Goal: Information Seeking & Learning: Compare options

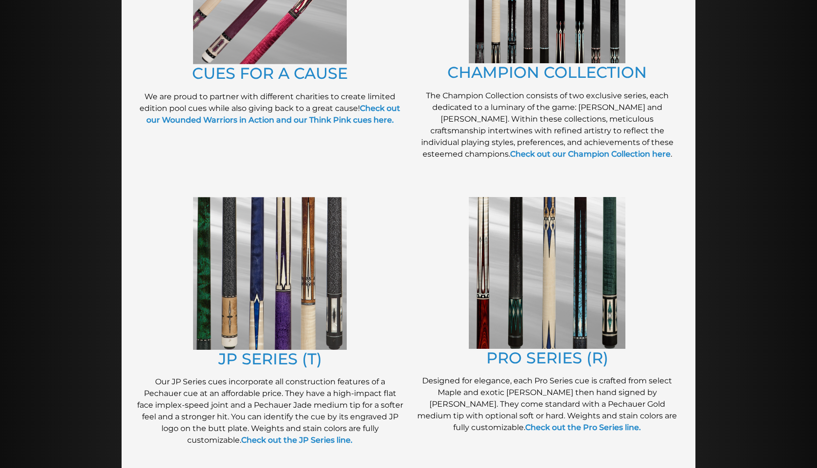
scroll to position [397, 0]
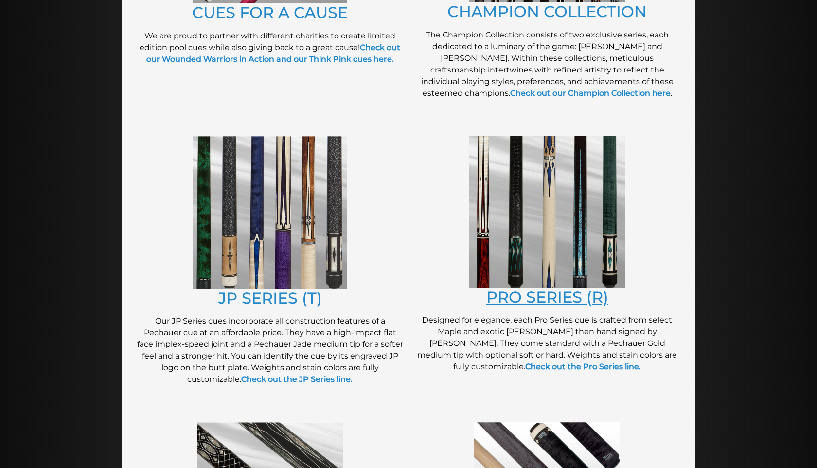
click at [558, 303] on link "PRO SERIES (R)" at bounding box center [547, 296] width 122 height 19
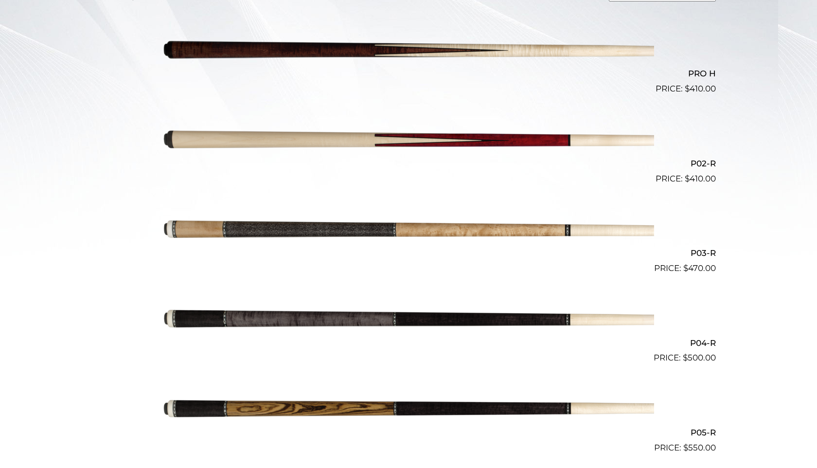
scroll to position [398, 0]
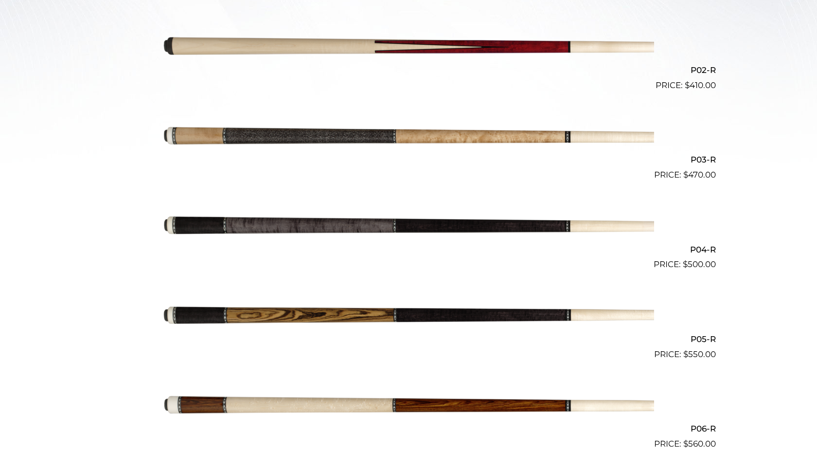
click at [492, 139] on img at bounding box center [408, 137] width 491 height 82
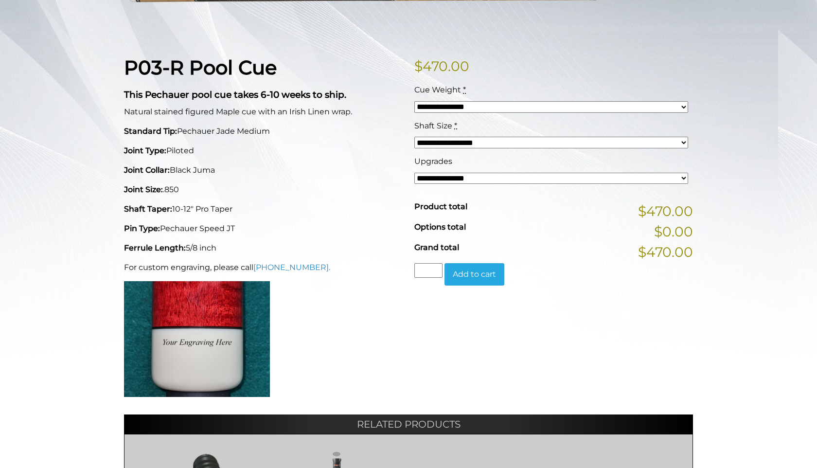
scroll to position [207, 0]
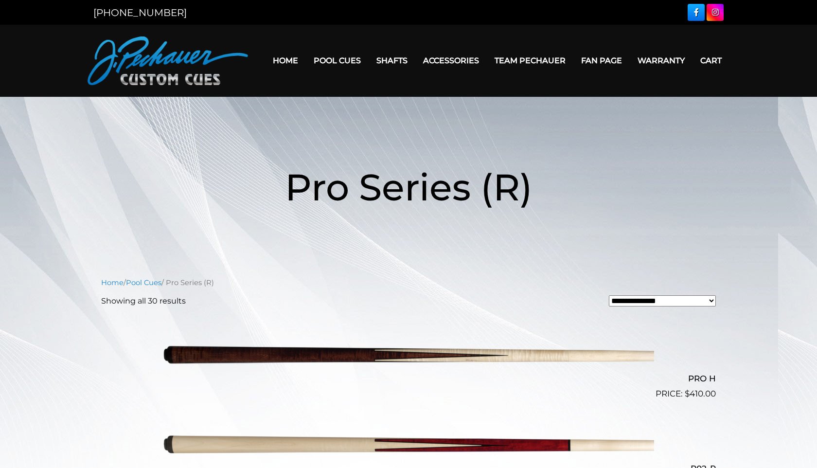
scroll to position [398, 0]
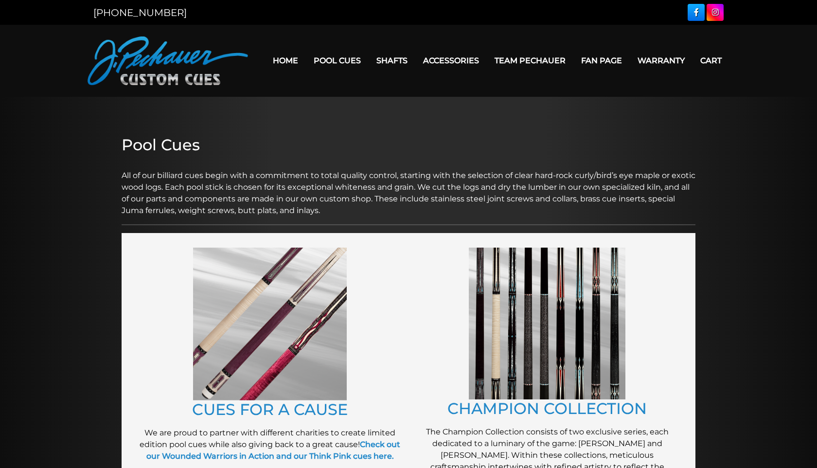
scroll to position [397, 0]
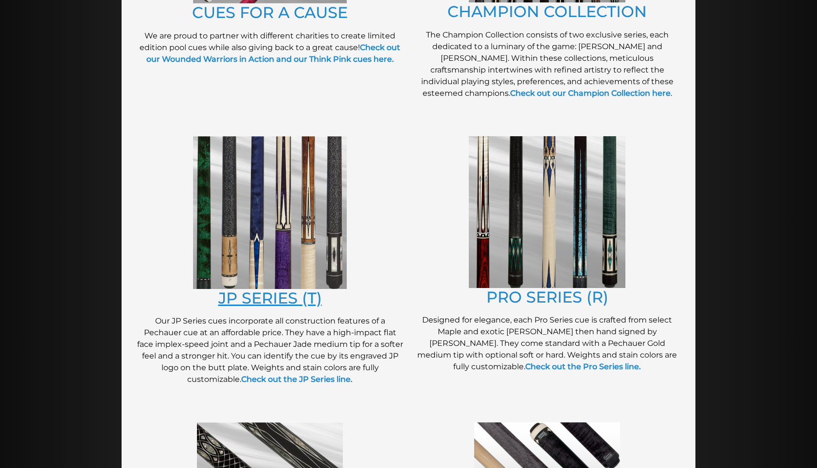
click at [279, 296] on link "JP SERIES (T)" at bounding box center [270, 297] width 104 height 19
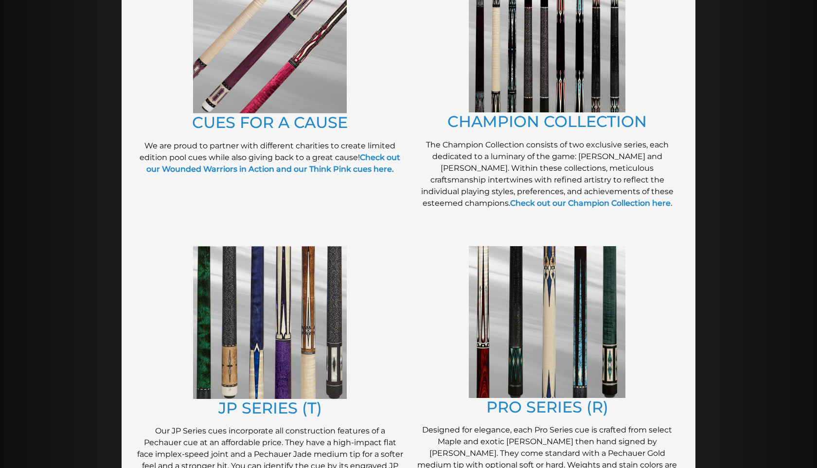
scroll to position [225, 0]
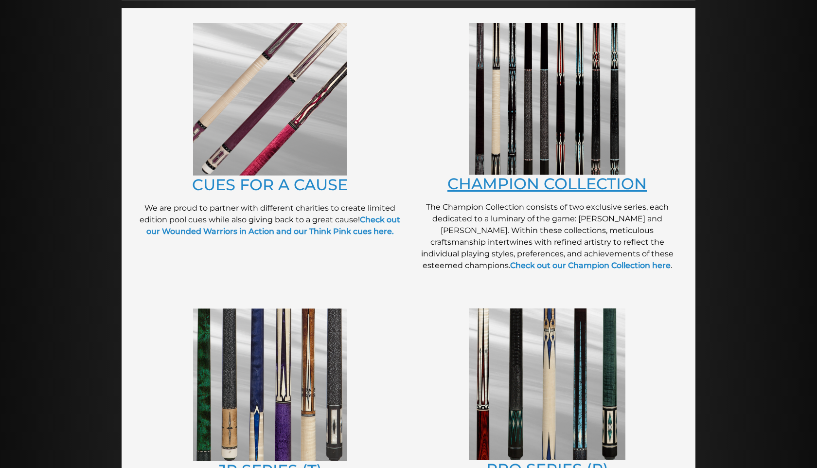
click at [514, 185] on link "CHAMPION COLLECTION" at bounding box center [546, 183] width 199 height 19
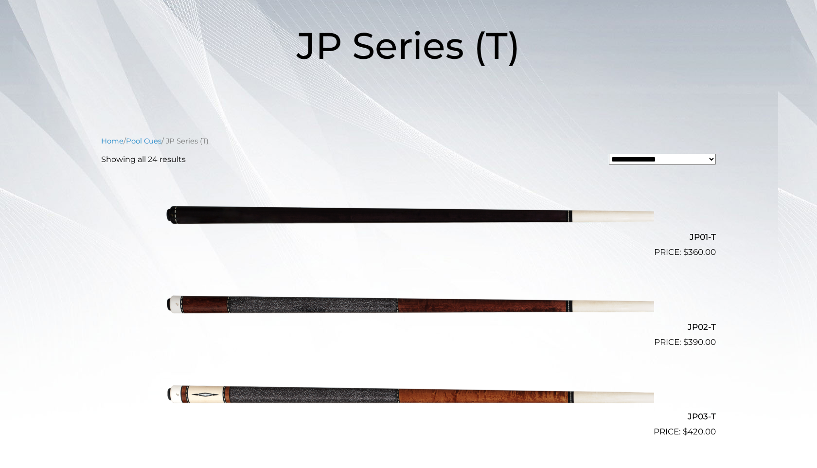
scroll to position [185, 0]
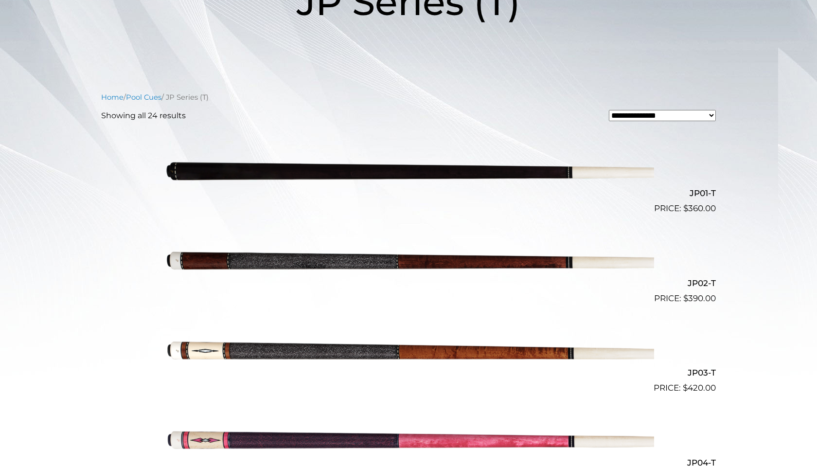
click at [334, 350] on img at bounding box center [408, 350] width 491 height 82
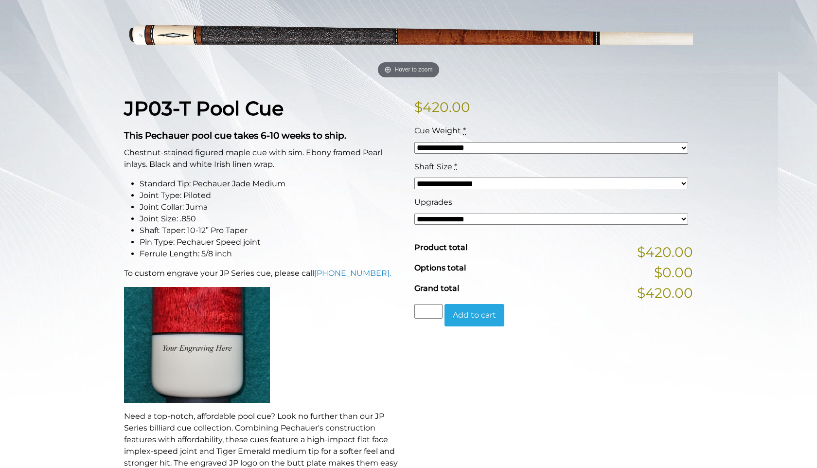
scroll to position [177, 0]
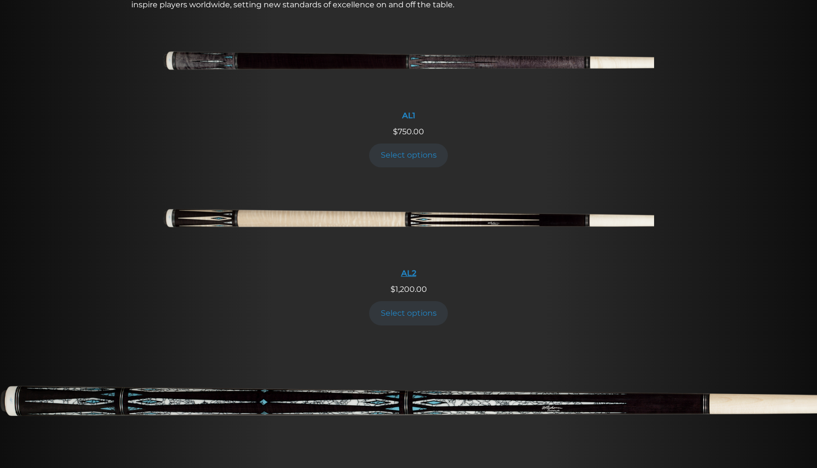
scroll to position [377, 0]
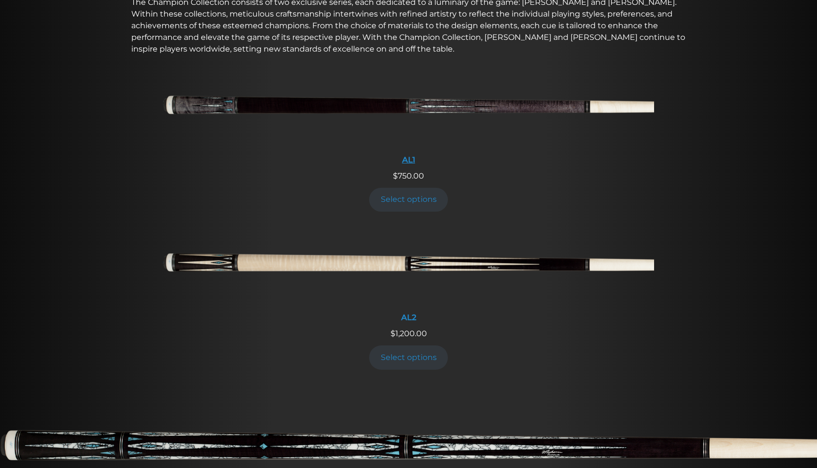
click at [457, 113] on img at bounding box center [408, 109] width 491 height 82
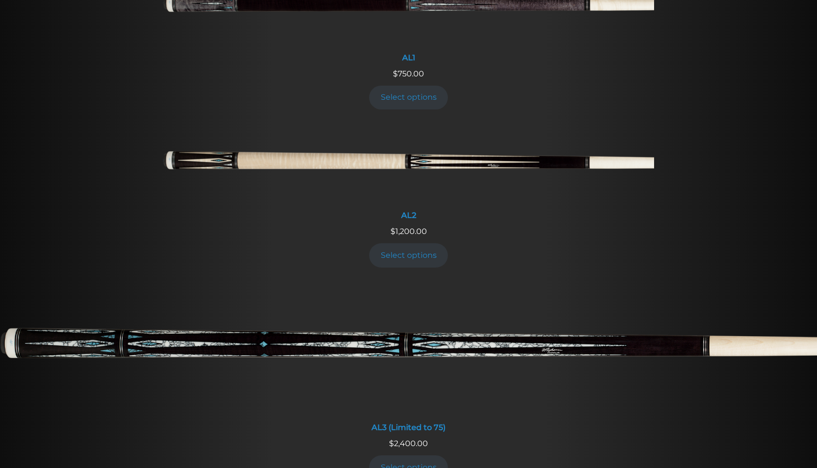
scroll to position [161, 0]
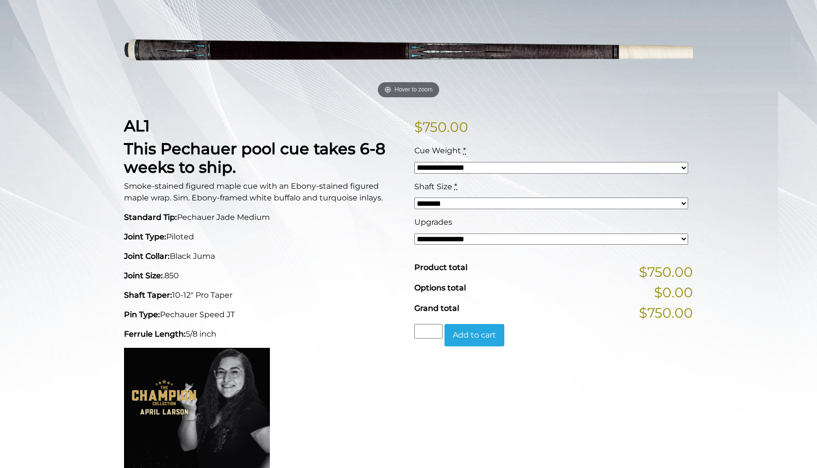
scroll to position [183, 0]
